Goal: Information Seeking & Learning: Learn about a topic

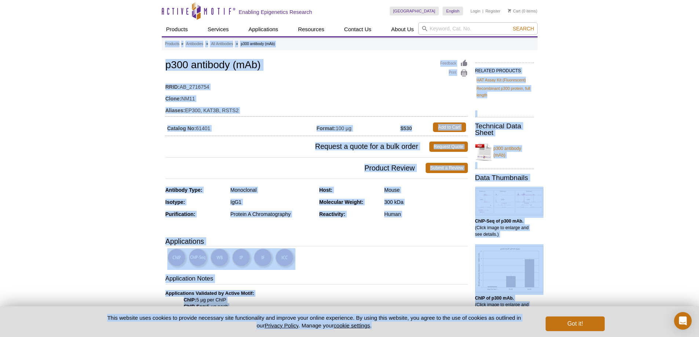
scroll to position [19, 0]
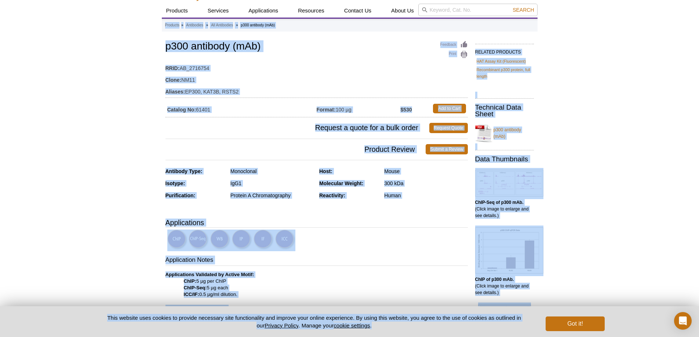
drag, startPoint x: 136, startPoint y: 43, endPoint x: 409, endPoint y: 297, distance: 373.2
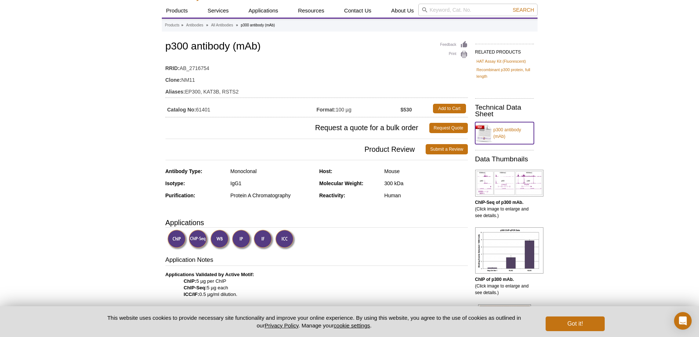
click at [489, 136] on link "p300 antibody (mAb)" at bounding box center [504, 133] width 59 height 22
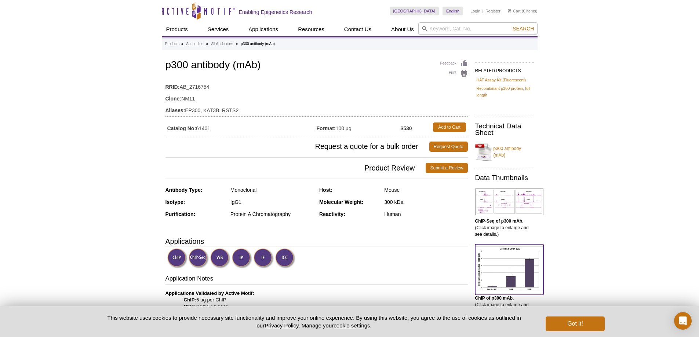
click at [506, 262] on img at bounding box center [509, 269] width 68 height 46
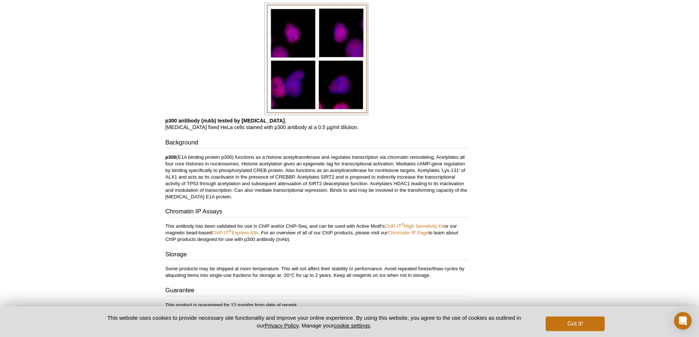
scroll to position [817, 0]
